Goal: Download file/media

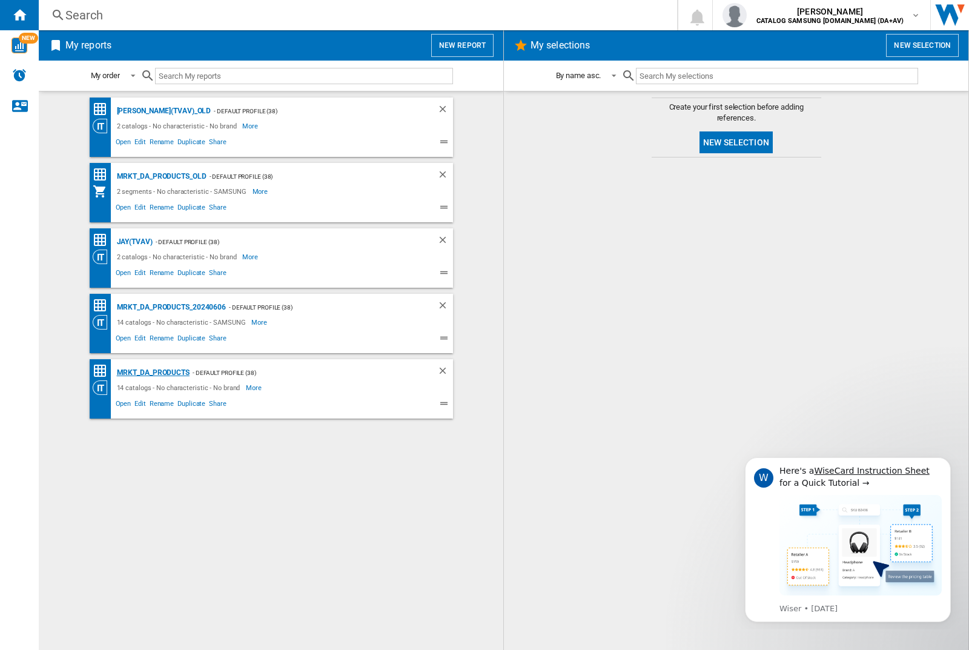
click at [153, 372] on div "MRKT_DA_PRODUCTS" at bounding box center [152, 372] width 76 height 15
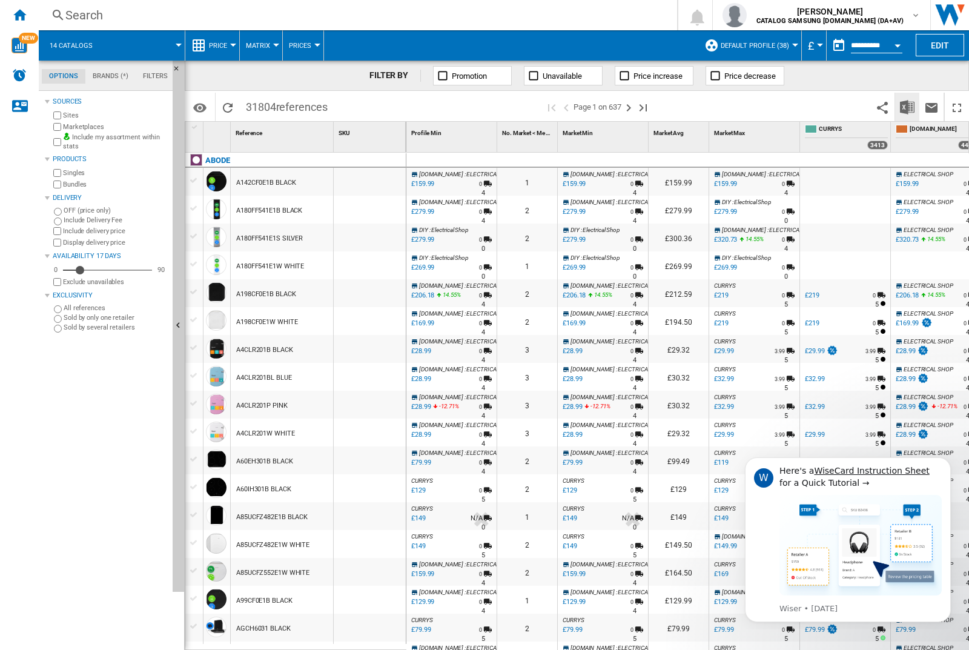
click at [907, 106] on img "Download in Excel" at bounding box center [907, 107] width 15 height 15
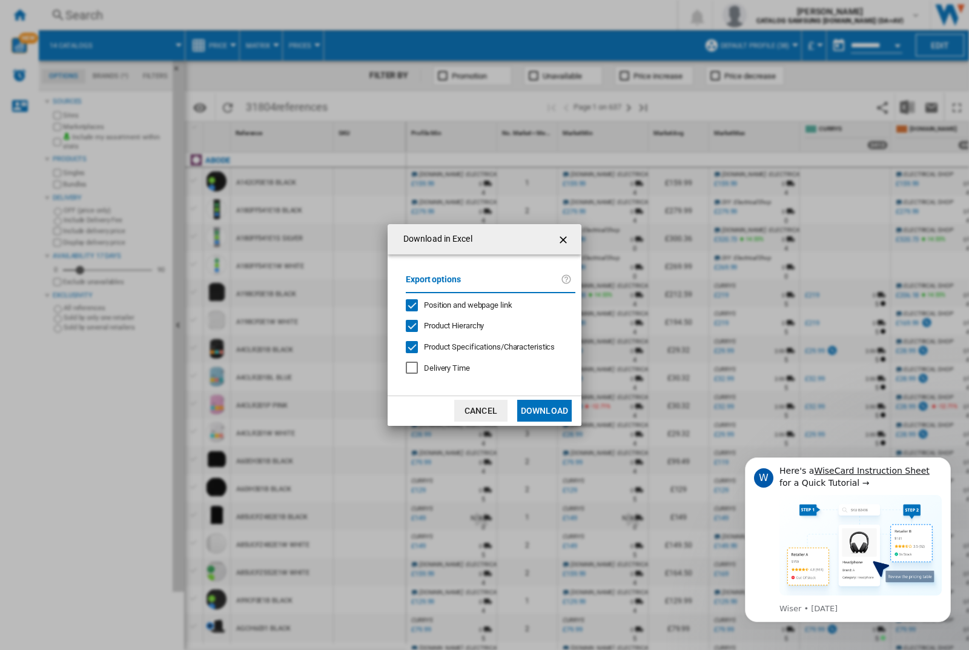
click at [460, 304] on span "Position and webpage link" at bounding box center [468, 304] width 88 height 9
click at [545, 411] on button "Download" at bounding box center [544, 411] width 55 height 22
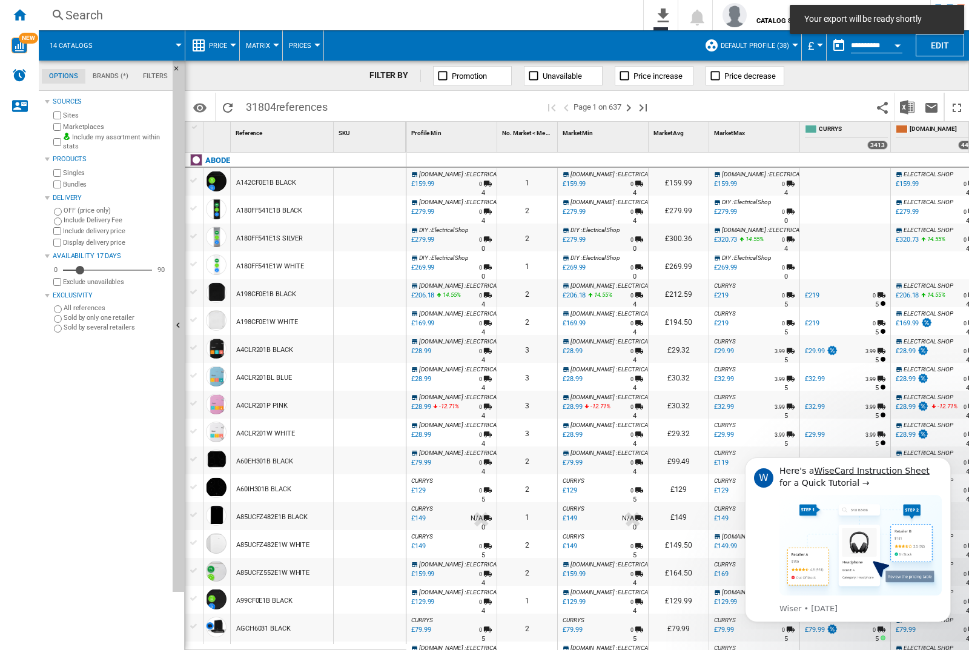
click at [374, 179] on div at bounding box center [370, 182] width 72 height 28
